Goal: Navigation & Orientation: Understand site structure

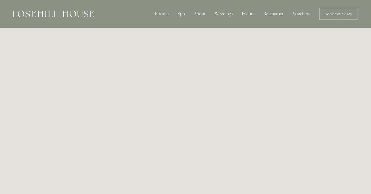
scroll to position [0, 0]
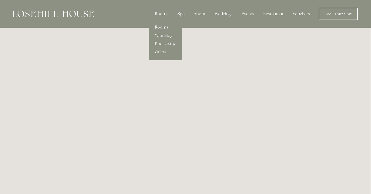
click at [159, 13] on div "Rooms" at bounding box center [162, 14] width 22 height 10
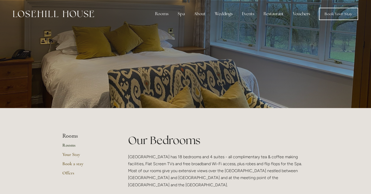
click at [183, 14] on div "Spa" at bounding box center [181, 14] width 15 height 10
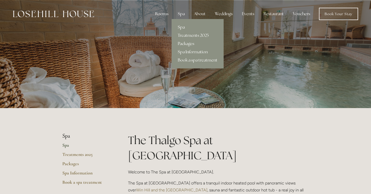
click at [191, 44] on link "Packages" at bounding box center [198, 44] width 52 height 8
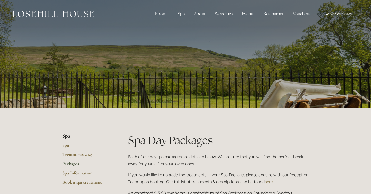
click at [183, 14] on div "Spa" at bounding box center [181, 14] width 15 height 10
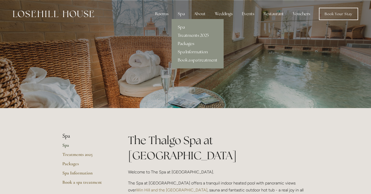
click at [188, 34] on link "Treatments 2025" at bounding box center [198, 35] width 52 height 8
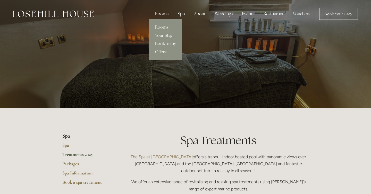
drag, startPoint x: 0, startPoint y: 0, endPoint x: 165, endPoint y: 13, distance: 165.9
click at [165, 13] on div "Rooms" at bounding box center [162, 14] width 22 height 10
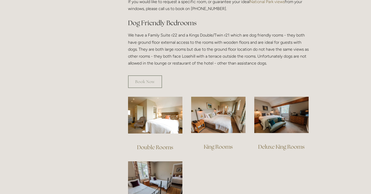
scroll to position [291, 0]
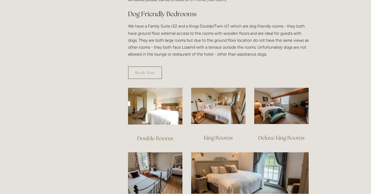
click at [167, 104] on img at bounding box center [155, 106] width 54 height 37
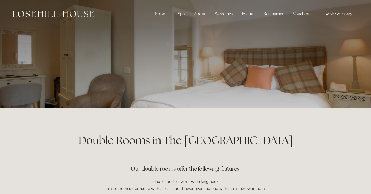
click at [183, 14] on div "Spa" at bounding box center [181, 14] width 15 height 10
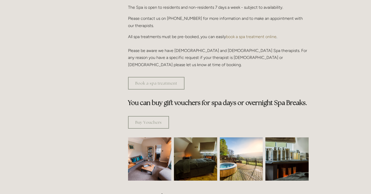
scroll to position [234, 0]
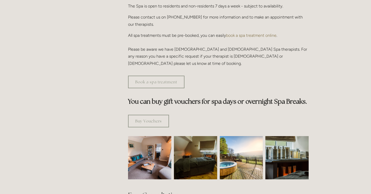
click at [153, 136] on img at bounding box center [149, 157] width 65 height 43
click at [150, 136] on img at bounding box center [149, 157] width 65 height 43
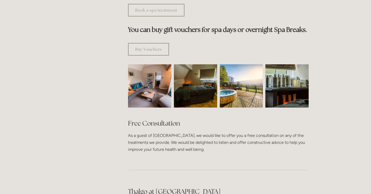
scroll to position [320, 0]
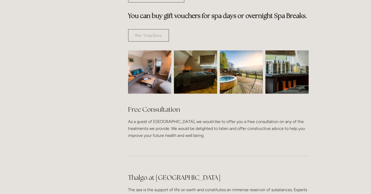
click at [236, 54] on img at bounding box center [241, 72] width 43 height 43
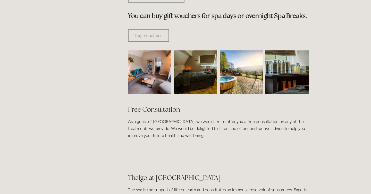
click at [236, 54] on img at bounding box center [241, 72] width 43 height 43
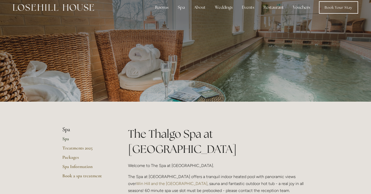
scroll to position [0, 0]
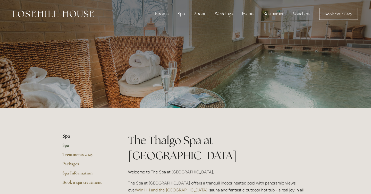
click at [279, 14] on div "Restaurant" at bounding box center [273, 14] width 28 height 10
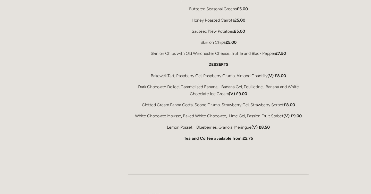
scroll to position [1059, 0]
